Goal: Entertainment & Leisure: Consume media (video, audio)

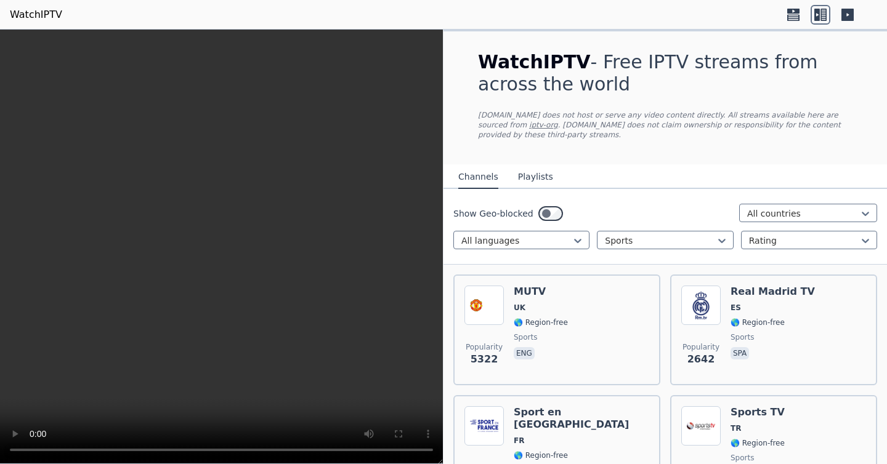
scroll to position [2441, 0]
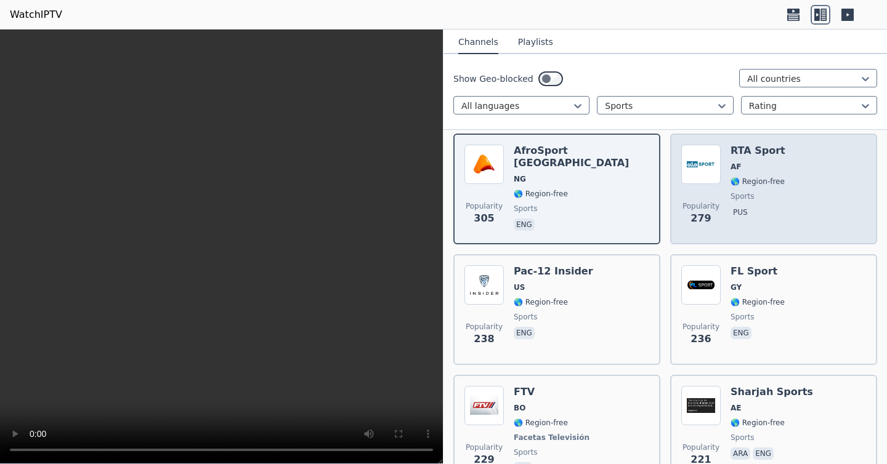
click at [836, 153] on div "Popularity 279 RTA Sport AF 🌎 Region-free sports pus" at bounding box center [773, 189] width 185 height 89
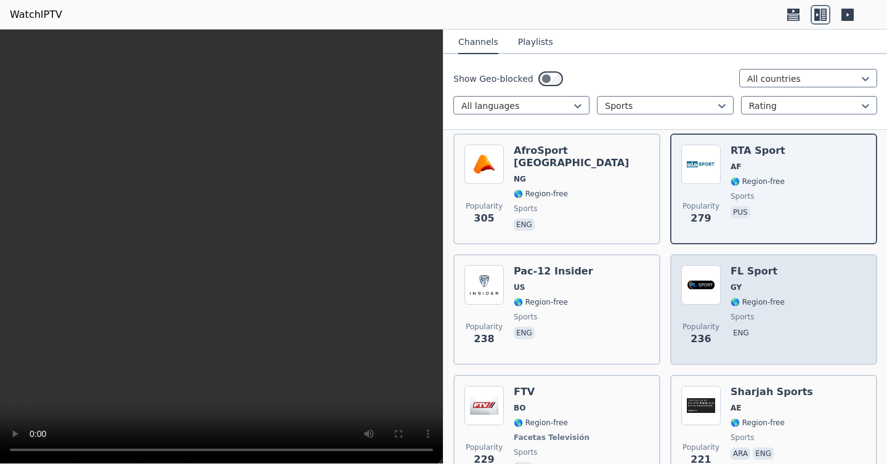
click at [832, 292] on div "Popularity 236 FL Sport GY 🌎 Region-free sports eng" at bounding box center [773, 309] width 185 height 89
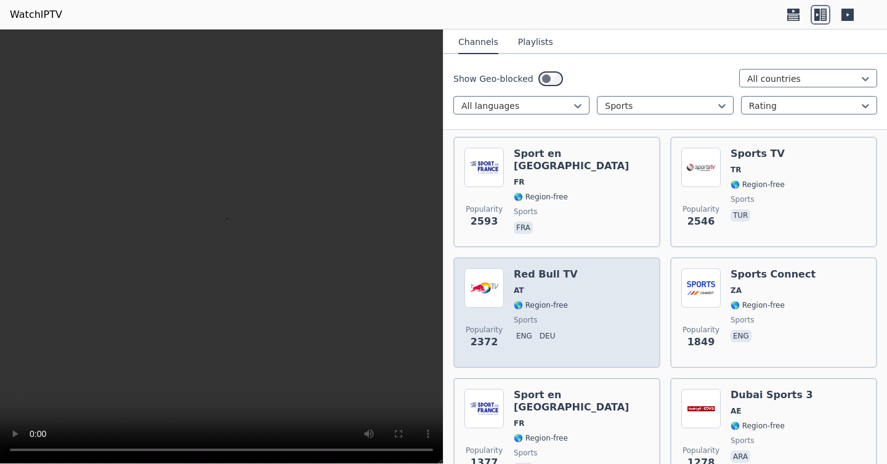
scroll to position [0, 0]
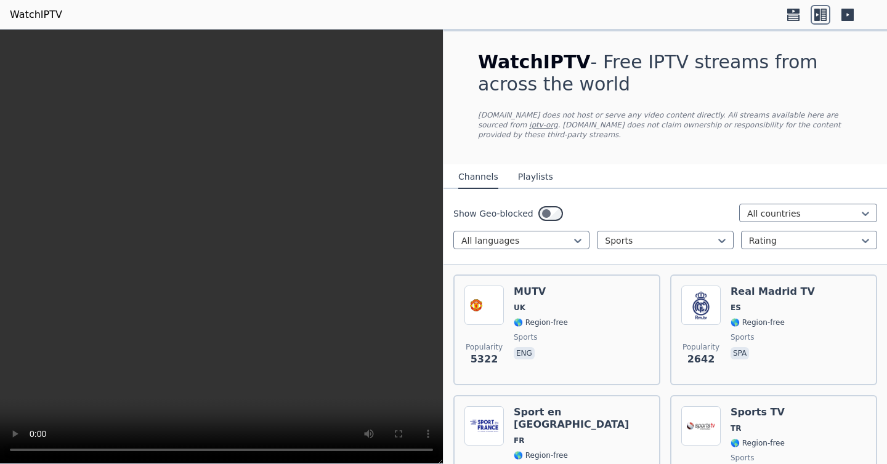
click at [541, 177] on button "Playlists" at bounding box center [535, 177] width 35 height 23
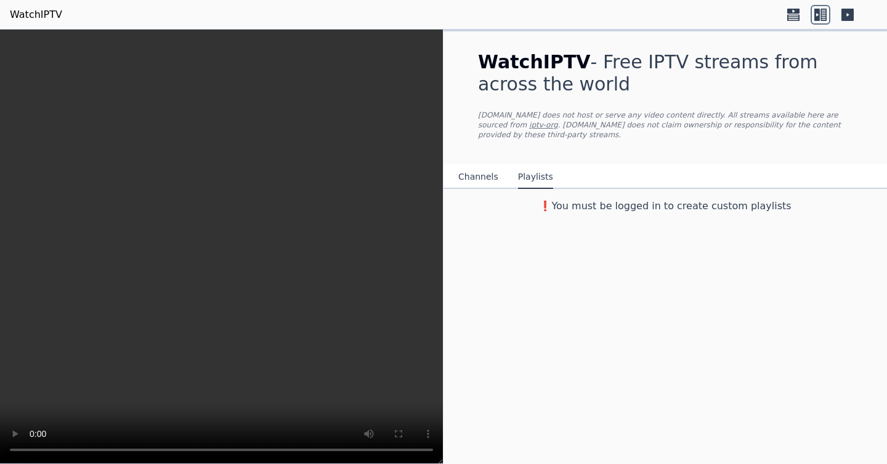
click at [481, 179] on button "Channels" at bounding box center [478, 177] width 40 height 23
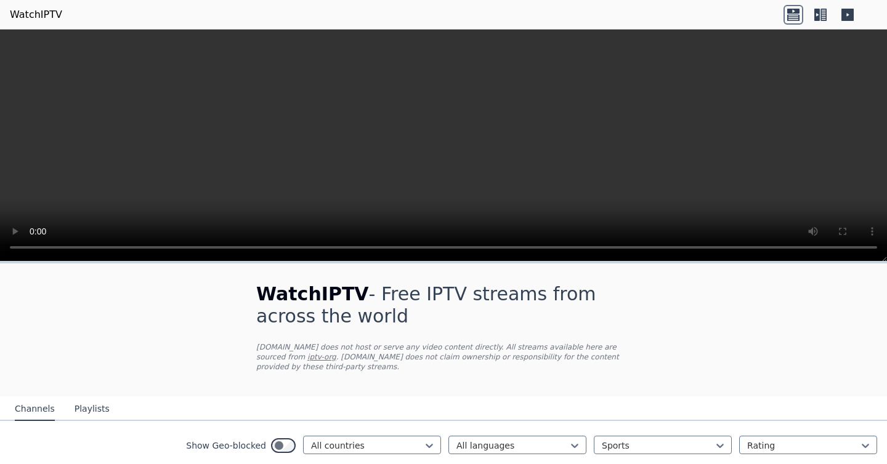
click at [818, 19] on icon at bounding box center [817, 15] width 6 height 12
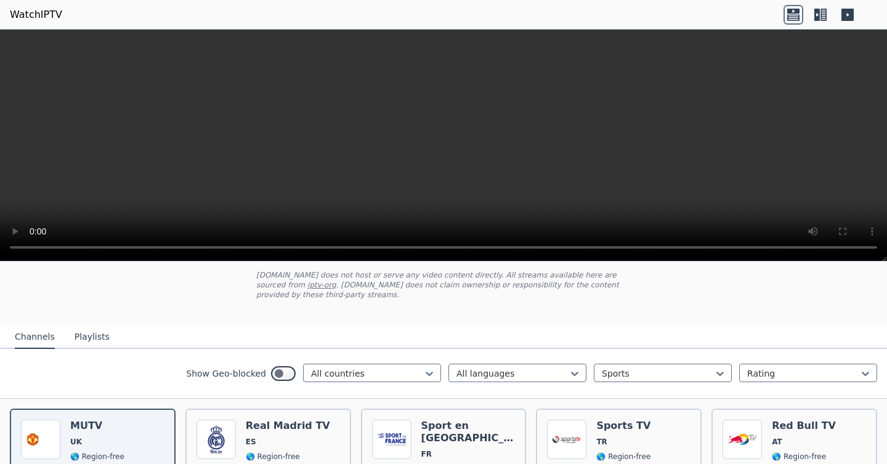
scroll to position [60, 0]
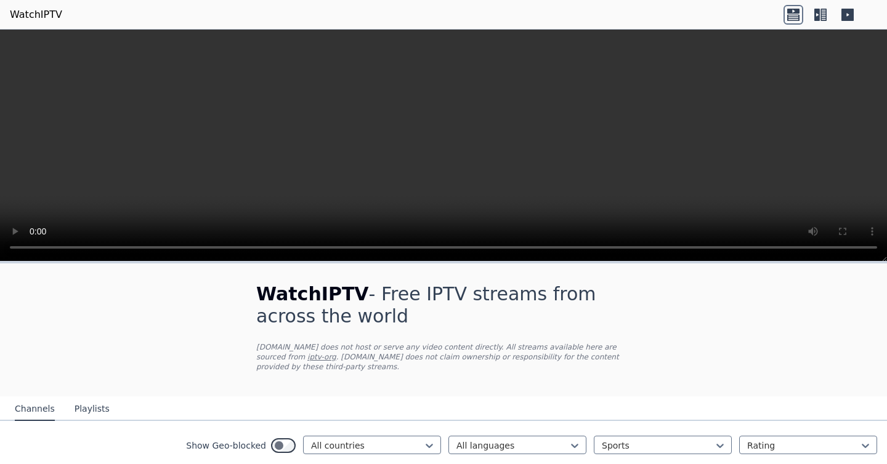
click at [825, 20] on icon at bounding box center [823, 15] width 6 height 12
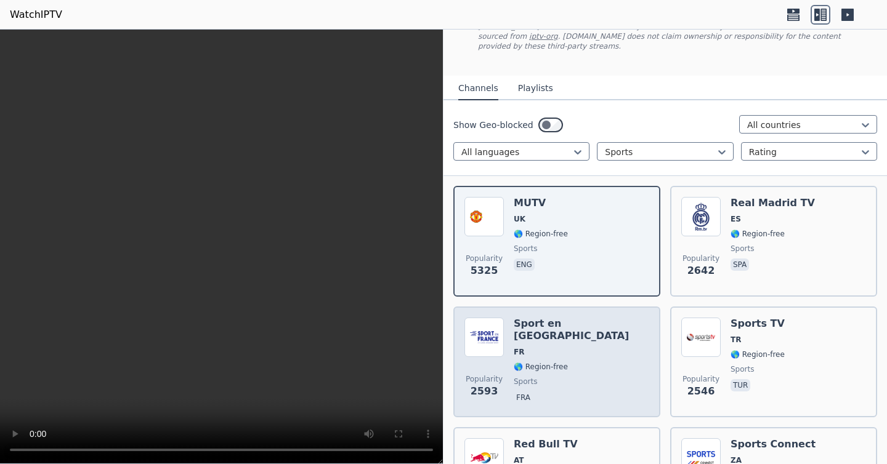
scroll to position [89, 0]
click at [606, 369] on div "Popularity 2593 Sport en [GEOGRAPHIC_DATA] FR 🌎 Region-free sports fra" at bounding box center [556, 361] width 185 height 89
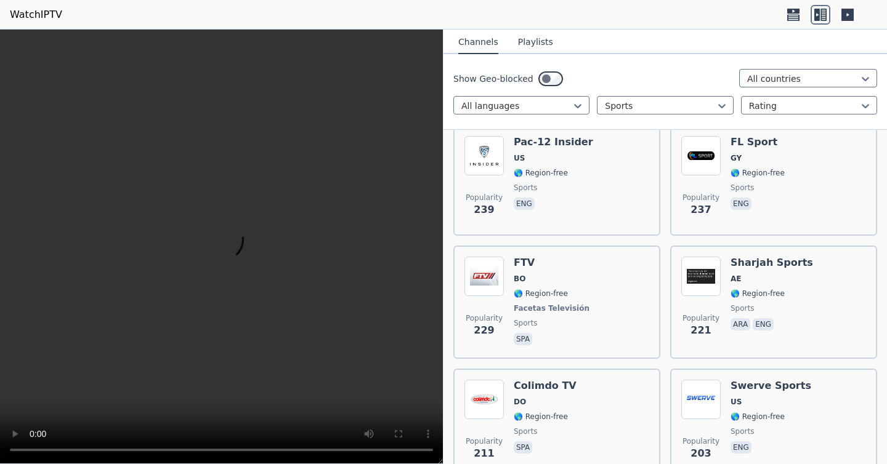
scroll to position [2573, 0]
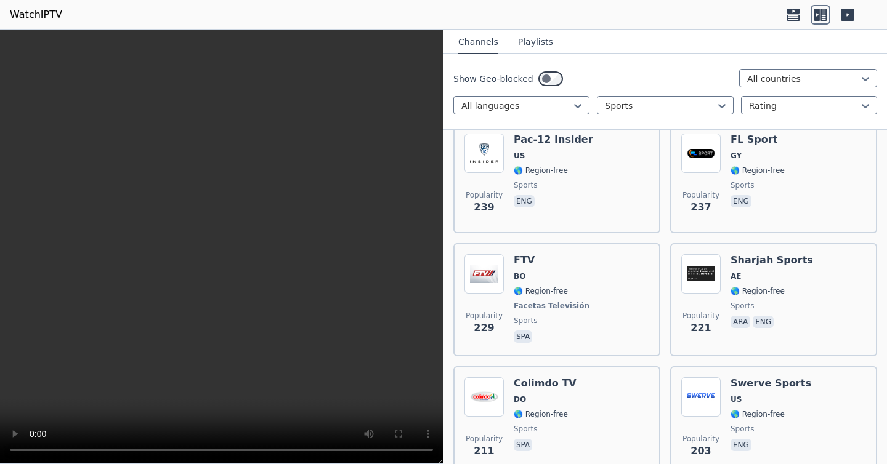
click at [730, 301] on span "sports" at bounding box center [741, 306] width 23 height 10
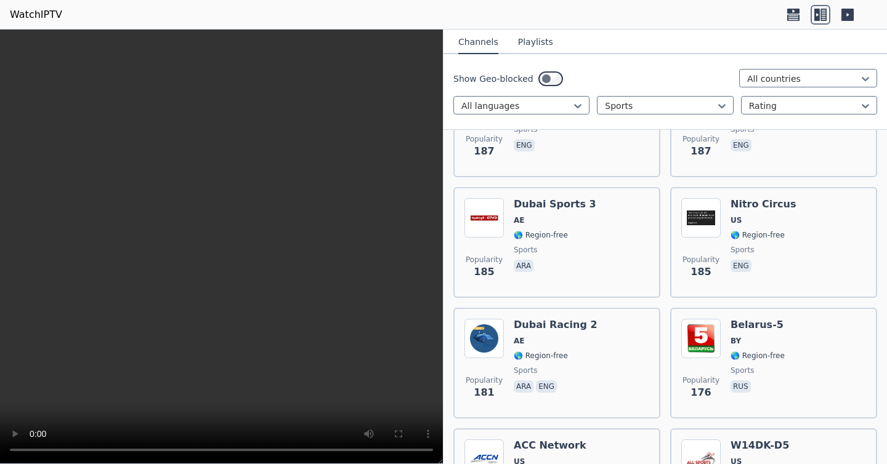
scroll to position [3357, 0]
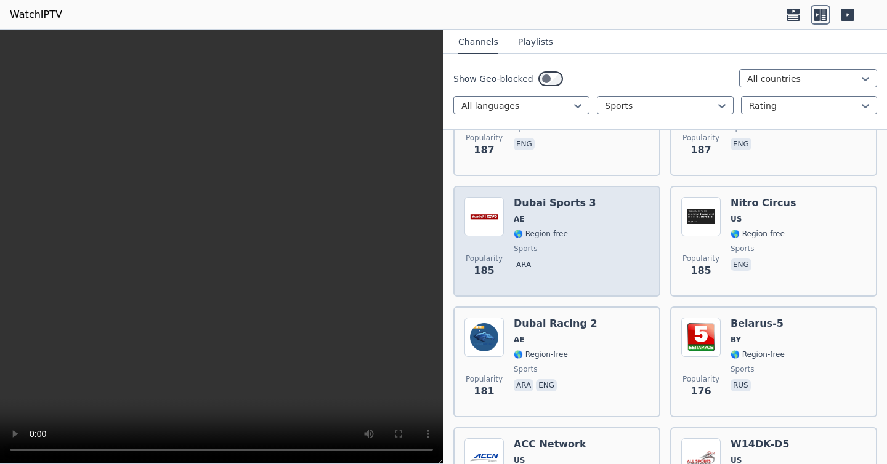
click at [595, 249] on div "Popularity 185 Dubai Sports 3 AE 🌎 Region-free sports ara" at bounding box center [556, 241] width 185 height 89
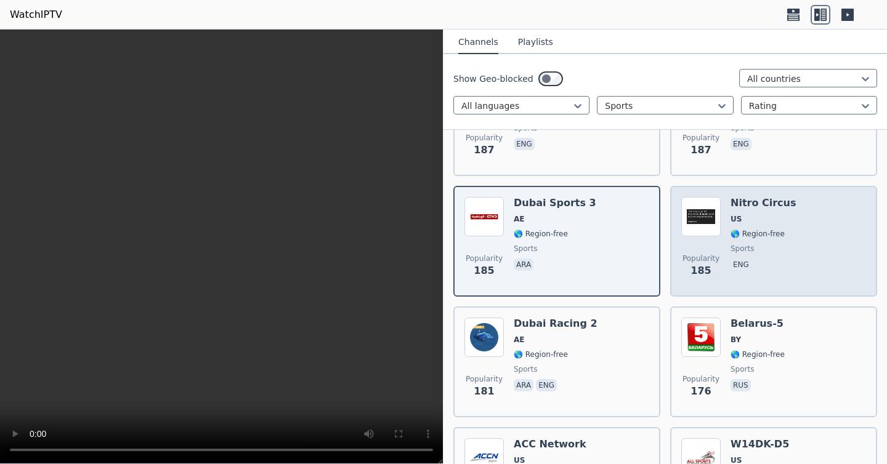
click at [787, 262] on div "Popularity 185 Nitro Circus US 🌎 Region-free sports eng" at bounding box center [773, 241] width 185 height 89
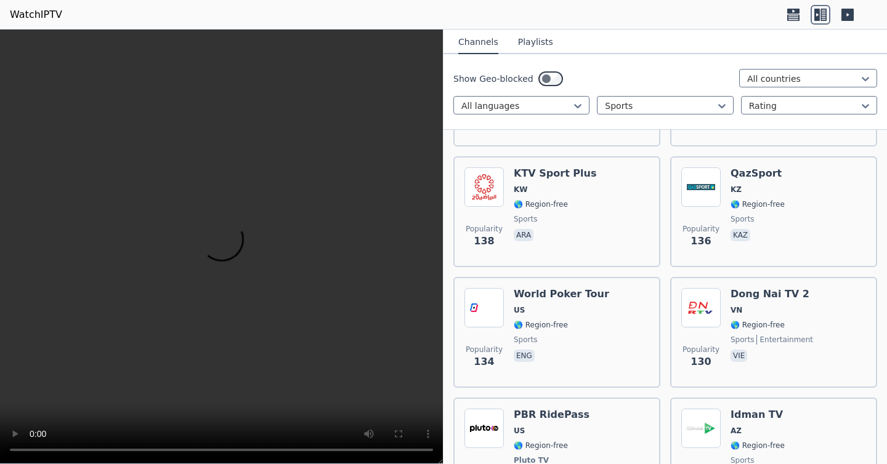
scroll to position [4230, 0]
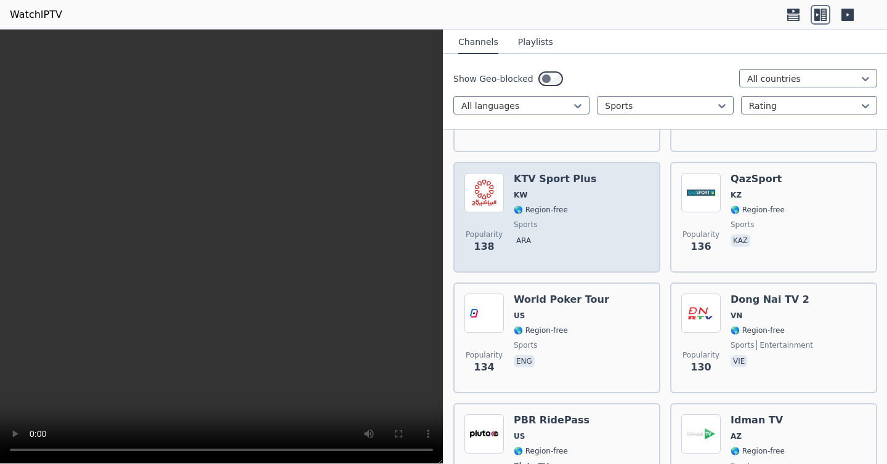
click at [587, 214] on div "Popularity 138 KTV Sport Plus KW 🌎 Region-free sports ara" at bounding box center [556, 217] width 185 height 89
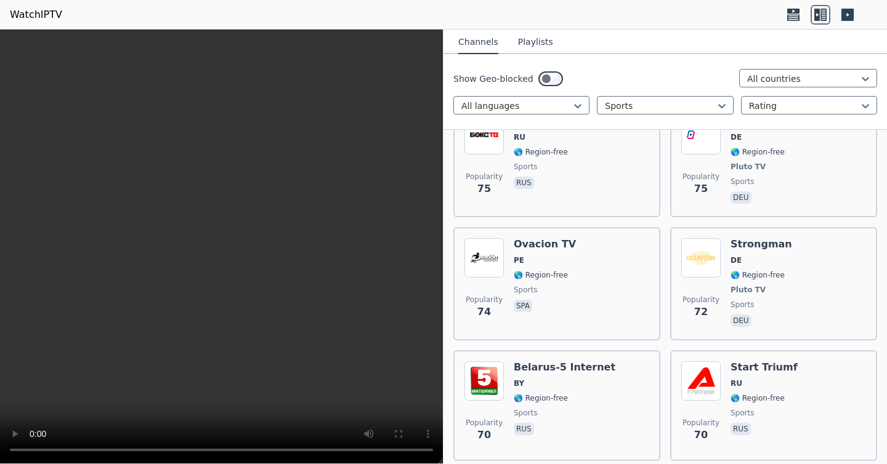
scroll to position [6644, 0]
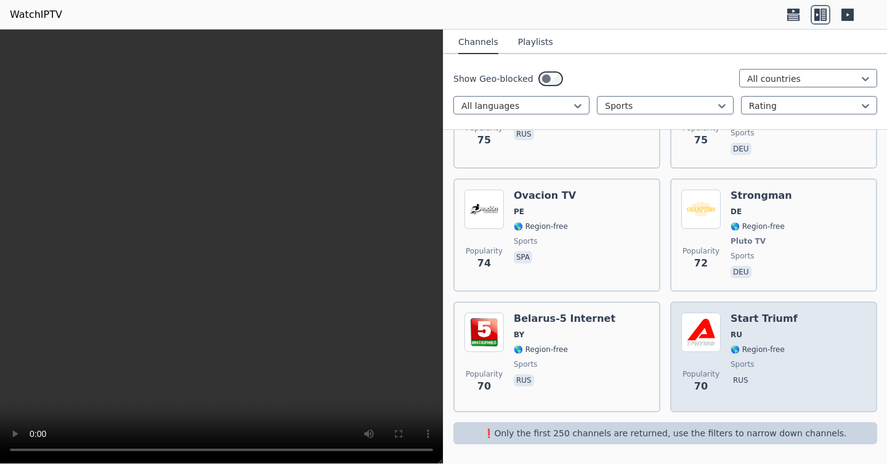
click at [847, 364] on div "Popularity 70 Start Triumf RU 🌎 Region-free sports rus" at bounding box center [773, 357] width 185 height 89
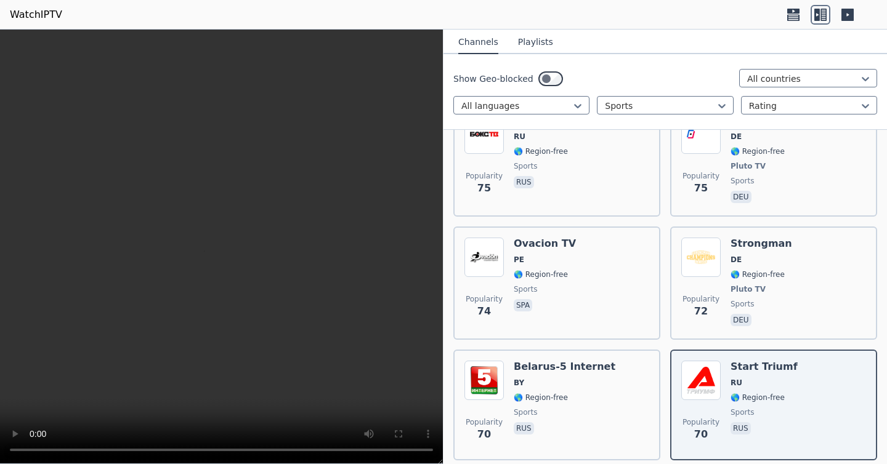
scroll to position [6533, 0]
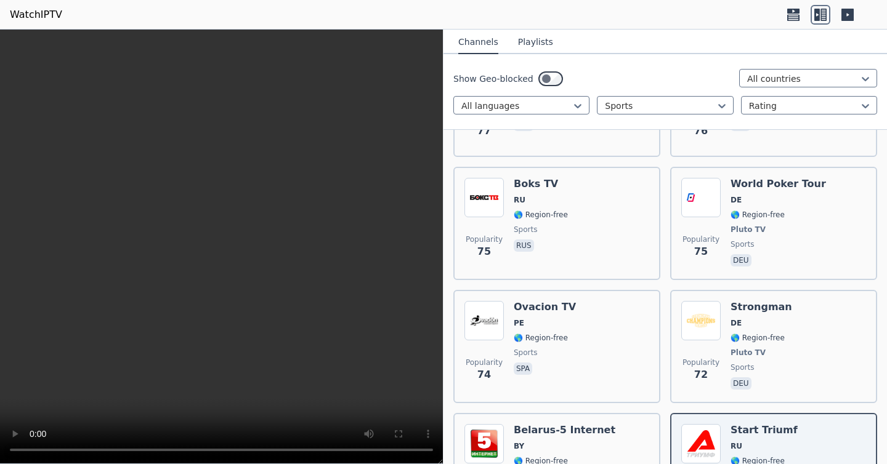
click at [533, 43] on button "Playlists" at bounding box center [535, 42] width 35 height 23
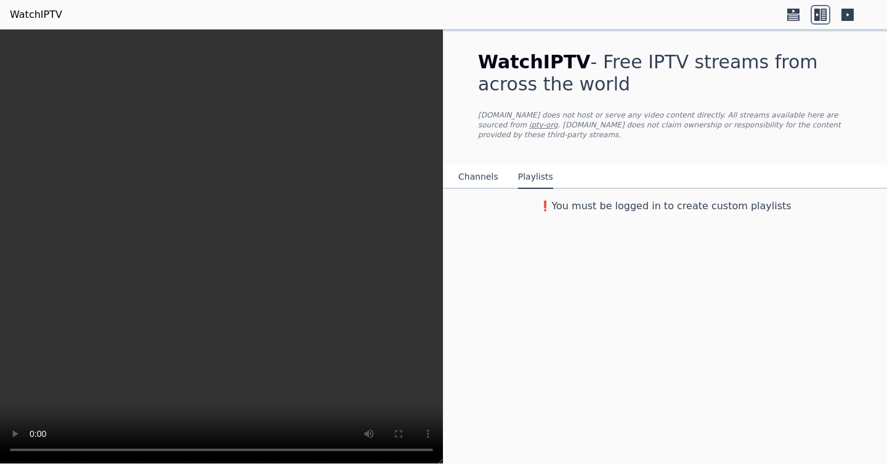
scroll to position [0, 0]
click at [475, 180] on button "Channels" at bounding box center [478, 177] width 40 height 23
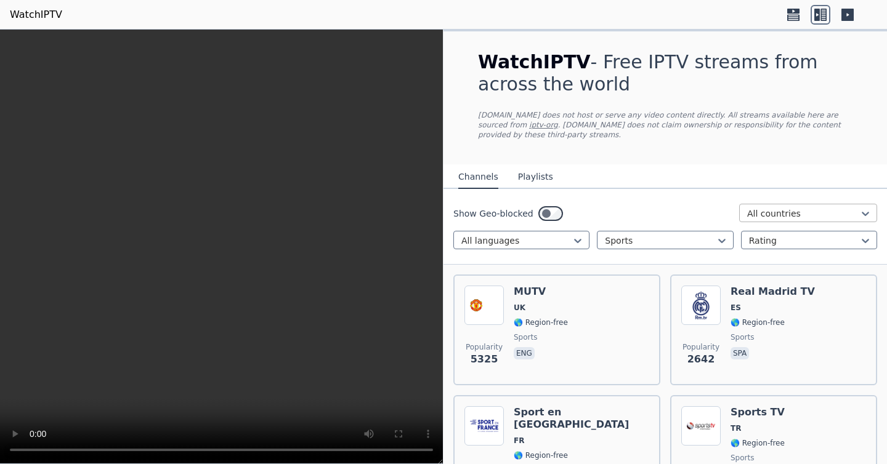
click at [784, 211] on div at bounding box center [803, 213] width 112 height 12
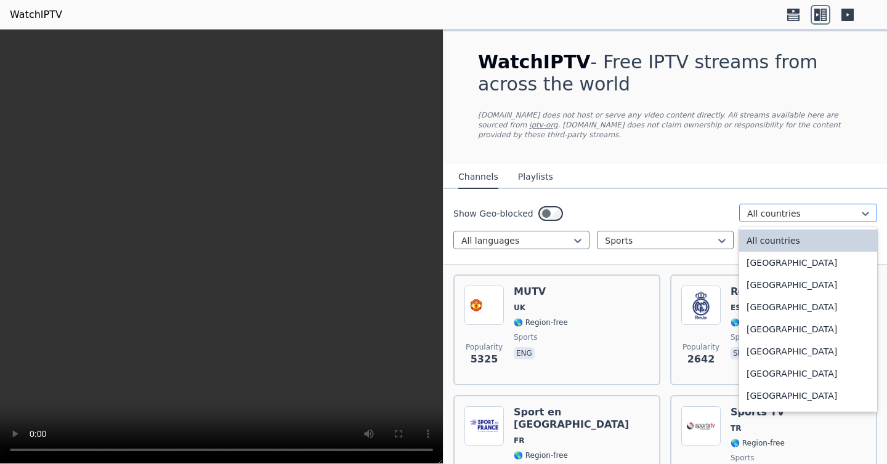
click at [784, 211] on div at bounding box center [803, 213] width 112 height 12
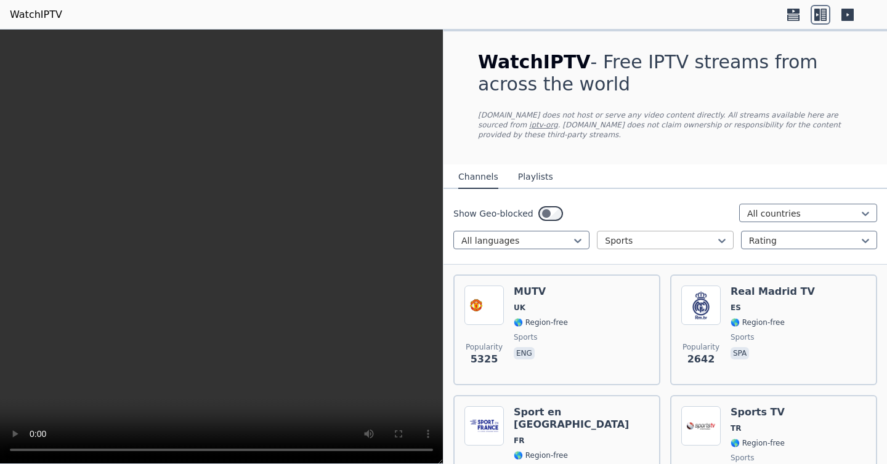
click at [678, 239] on div at bounding box center [660, 241] width 110 height 12
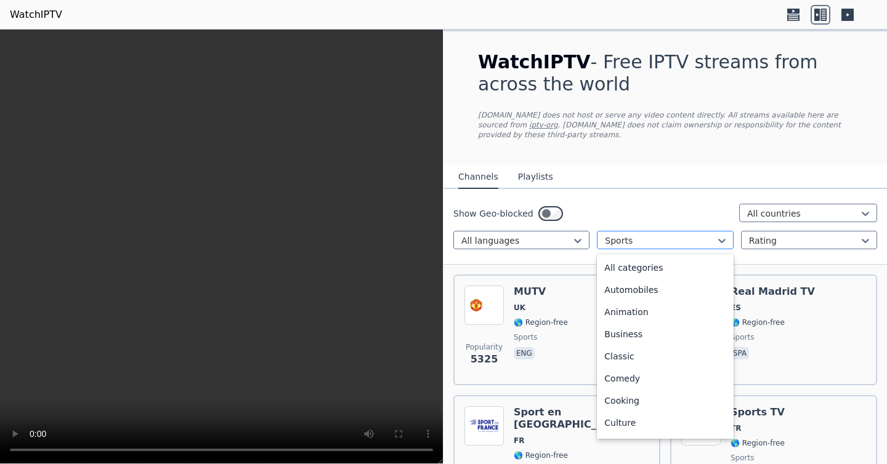
scroll to position [379, 0]
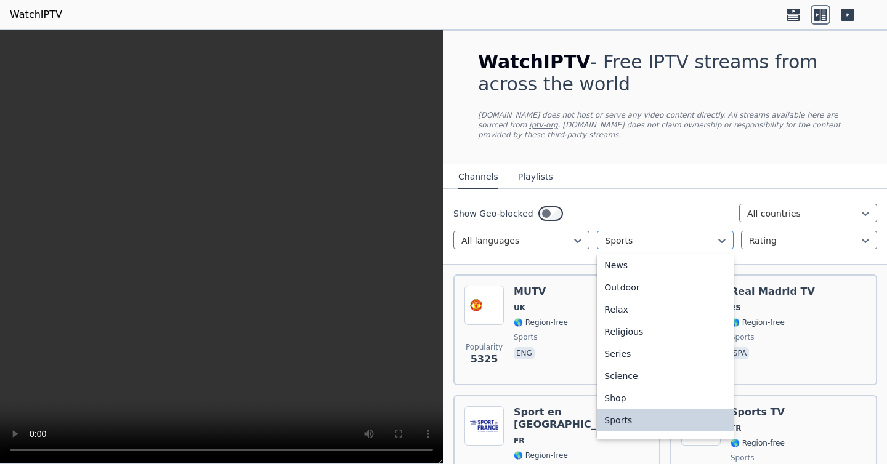
click at [678, 239] on div at bounding box center [660, 241] width 110 height 12
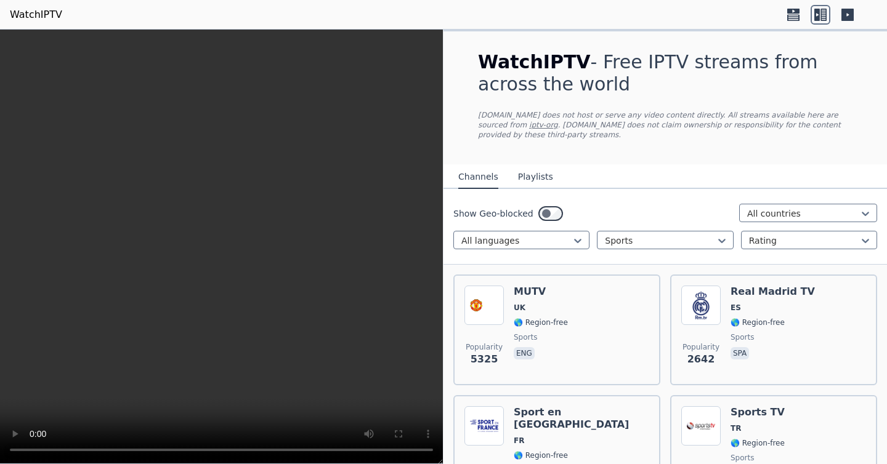
scroll to position [48, 0]
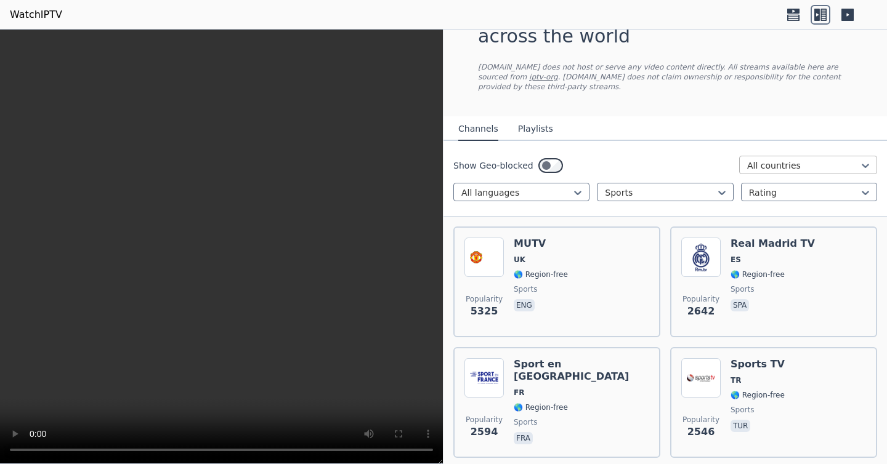
click at [778, 170] on div at bounding box center [803, 165] width 112 height 12
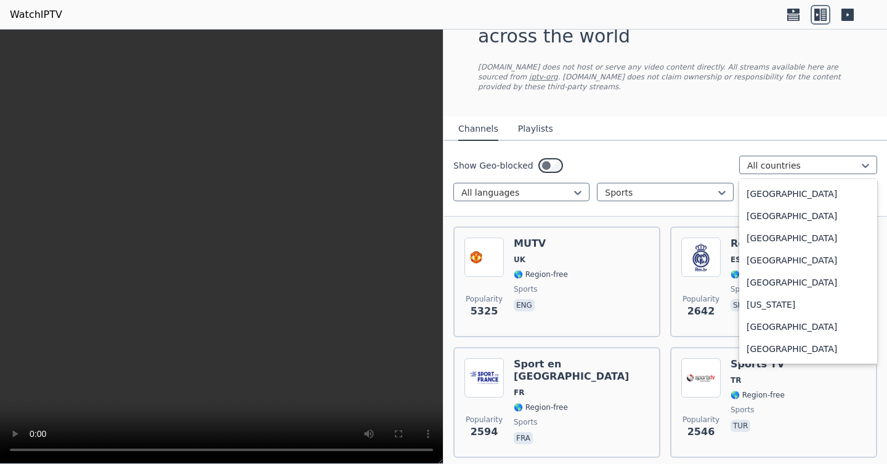
scroll to position [1442, 0]
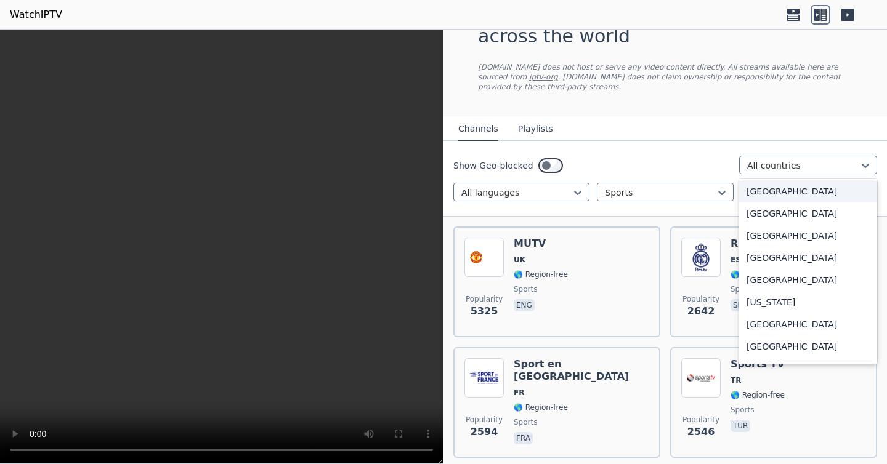
click at [782, 203] on div "[GEOGRAPHIC_DATA]" at bounding box center [808, 191] width 138 height 22
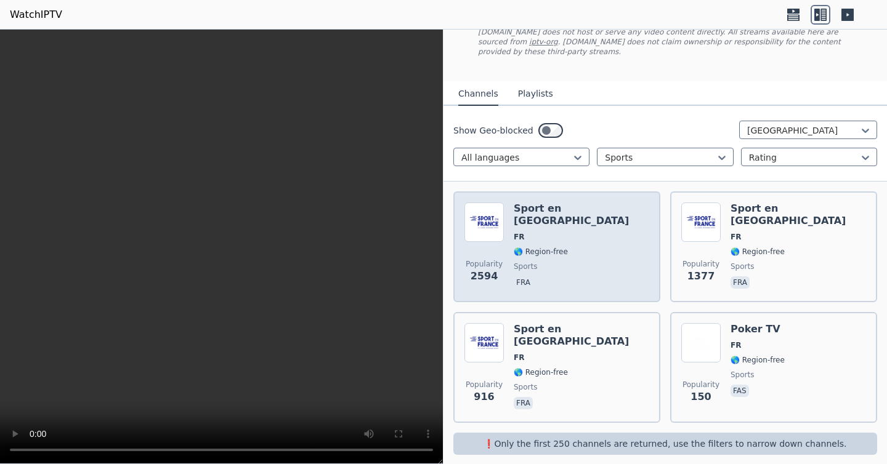
scroll to position [94, 0]
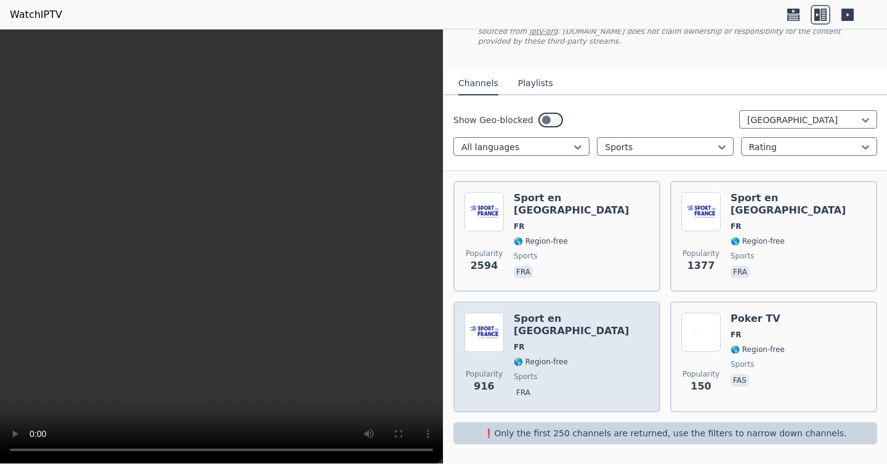
click at [635, 364] on div "Popularity 916 Sport en [GEOGRAPHIC_DATA] FR 🌎 Region-free sports fra" at bounding box center [556, 357] width 185 height 89
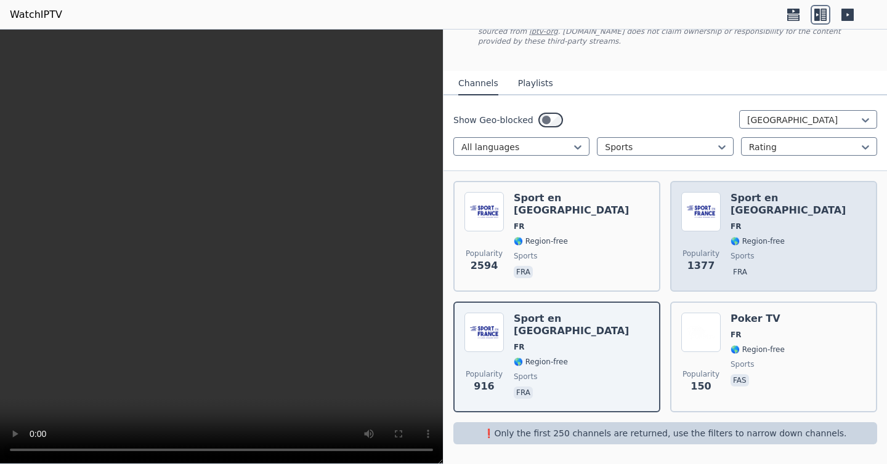
click at [823, 250] on div "Popularity 1377 Sport en [GEOGRAPHIC_DATA] FR 🌎 Region-free sports fra" at bounding box center [773, 236] width 185 height 89
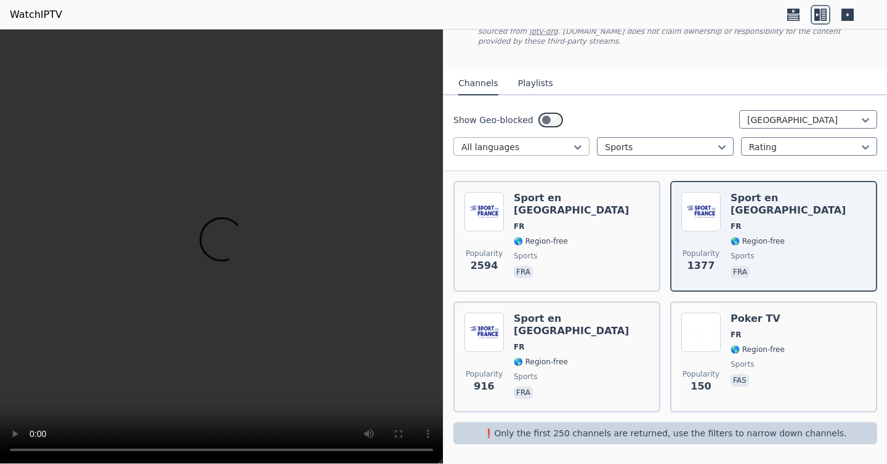
scroll to position [0, 0]
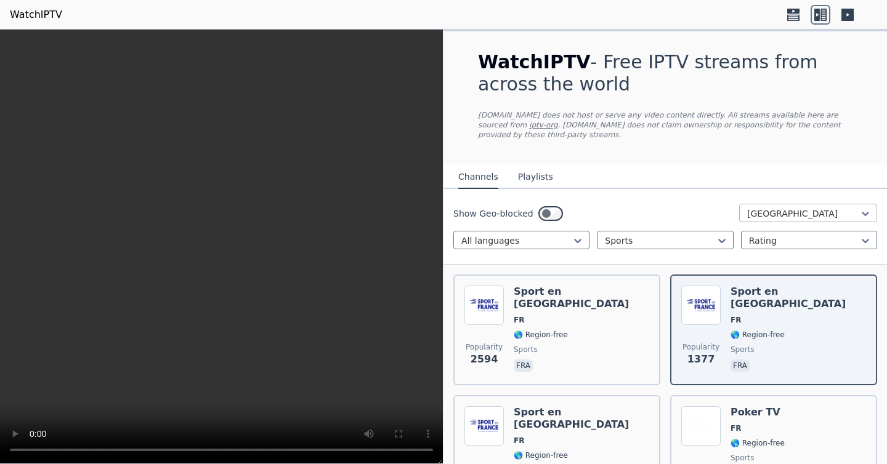
click at [793, 217] on div at bounding box center [803, 213] width 112 height 12
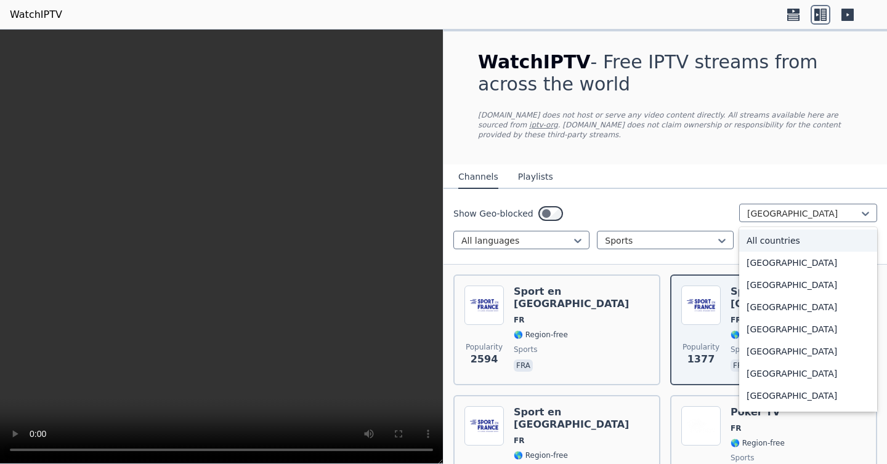
click at [778, 236] on div "All countries" at bounding box center [808, 241] width 138 height 22
